Goal: Use online tool/utility: Utilize a website feature to perform a specific function

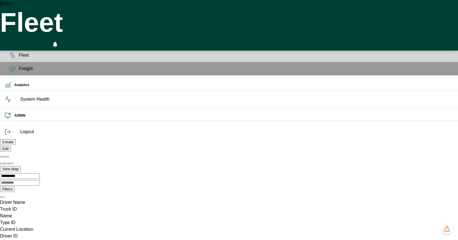
scroll to position [0, 11208]
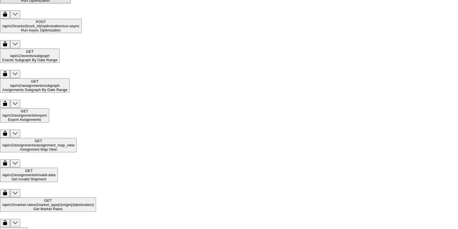
scroll to position [821, 0]
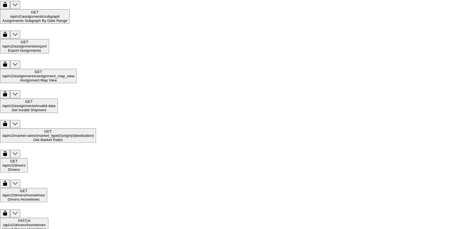
scroll to position [890, 0]
